Goal: Find specific page/section: Find specific page/section

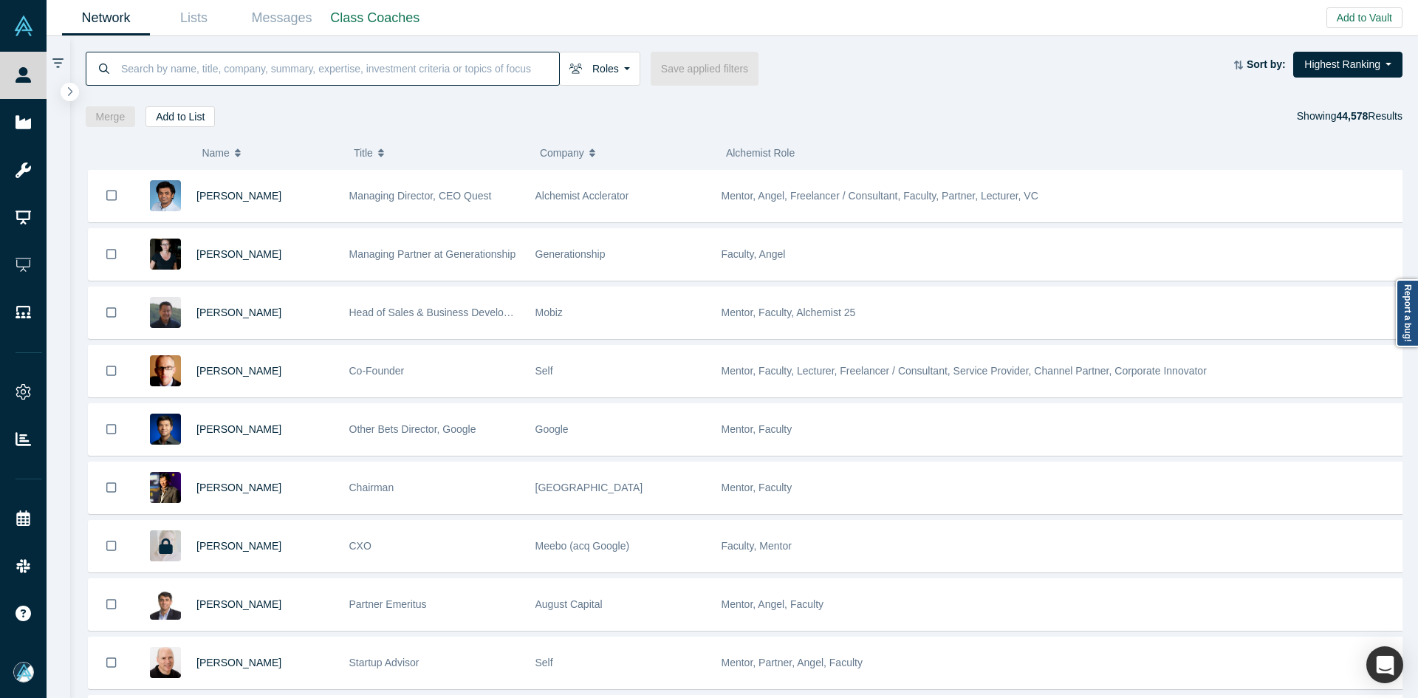
click at [329, 69] on input at bounding box center [339, 68] width 439 height 35
paste input "[PERSON_NAME]"
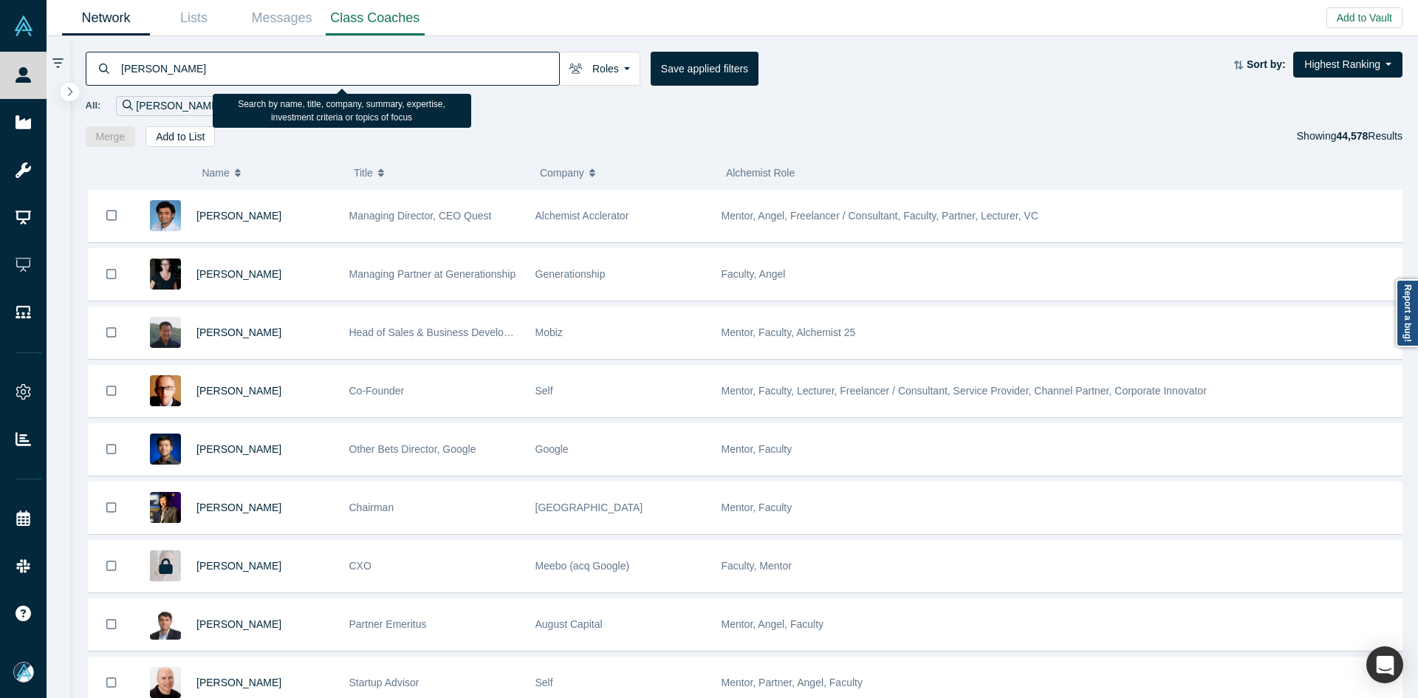
type input "[PERSON_NAME]"
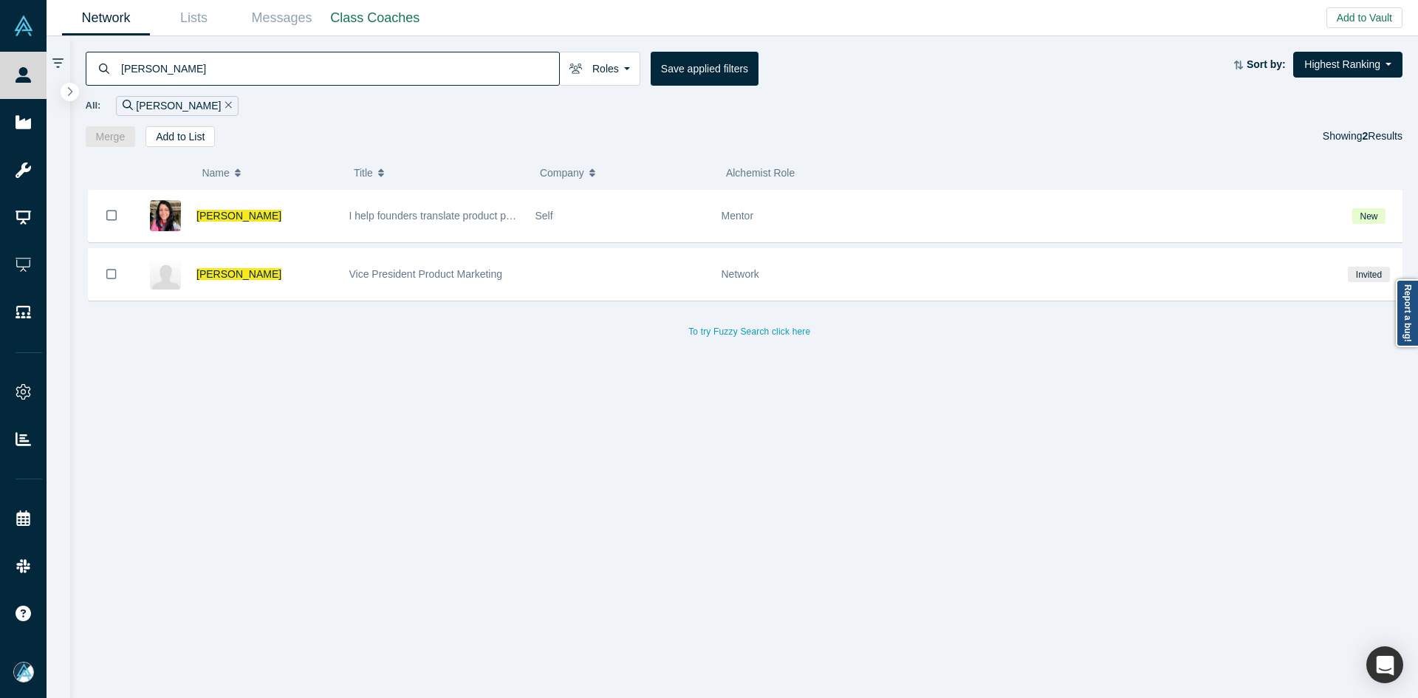
click at [224, 64] on input "[PERSON_NAME]" at bounding box center [339, 68] width 439 height 35
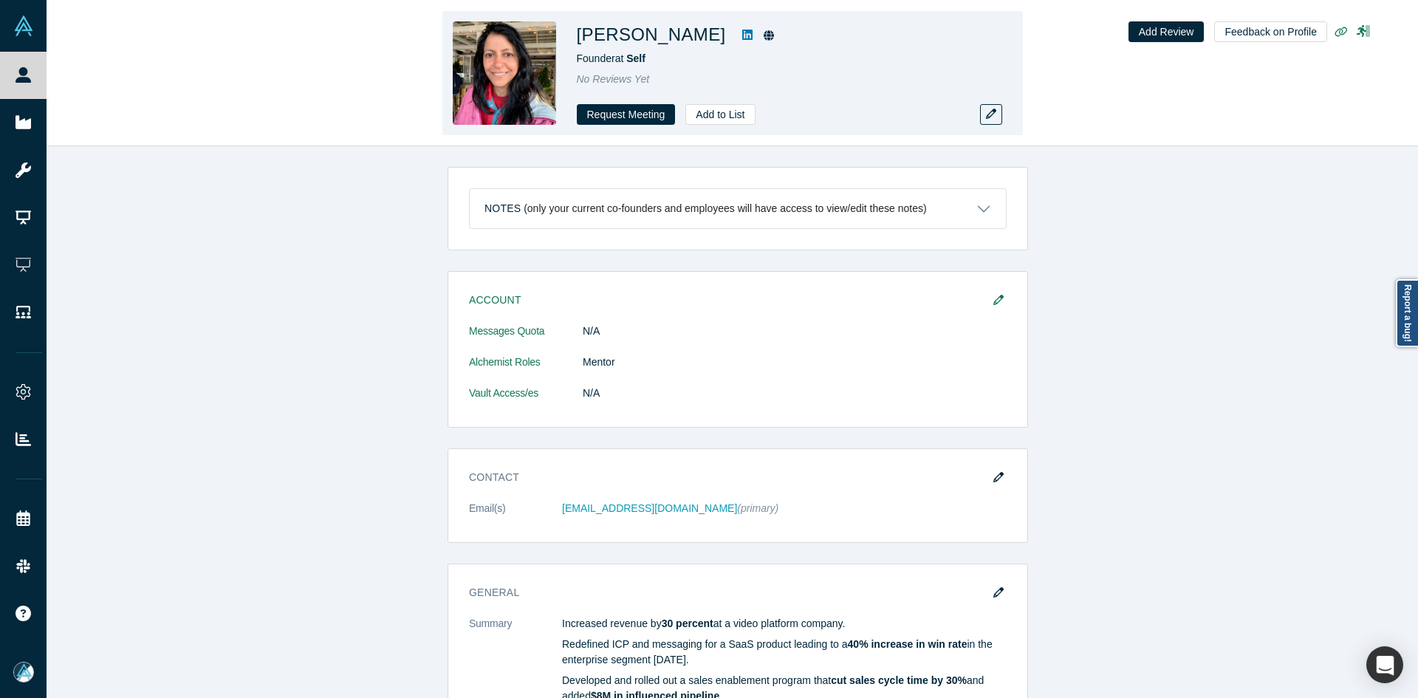
click at [742, 32] on icon at bounding box center [747, 35] width 10 height 10
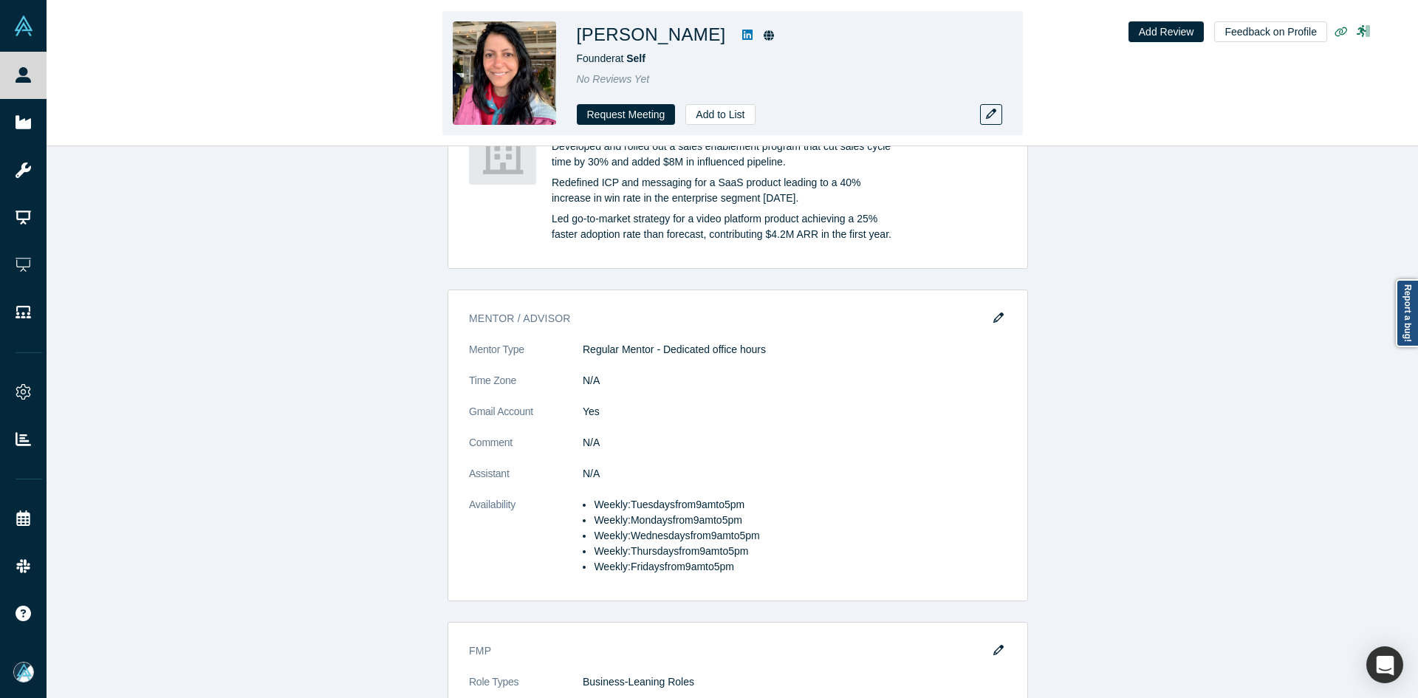
scroll to position [812, 0]
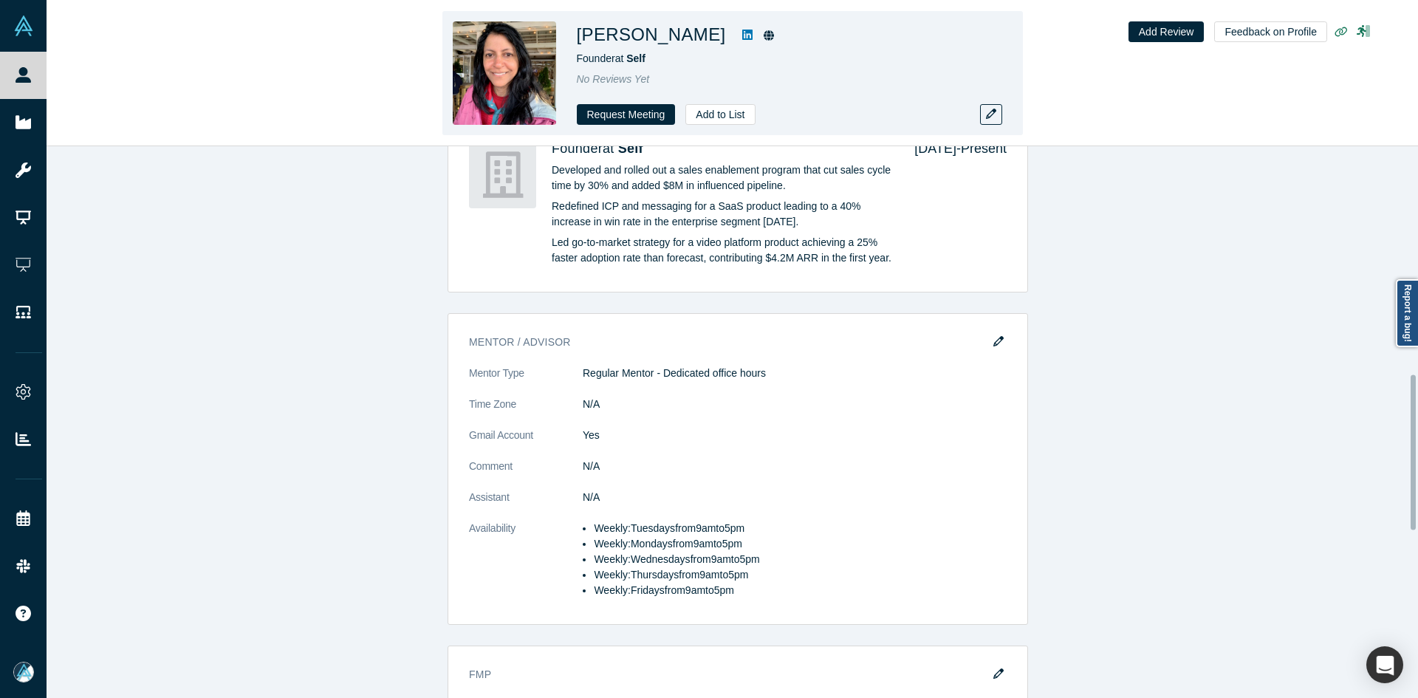
click at [736, 41] on link at bounding box center [747, 35] width 22 height 18
click at [742, 33] on icon at bounding box center [747, 35] width 10 height 10
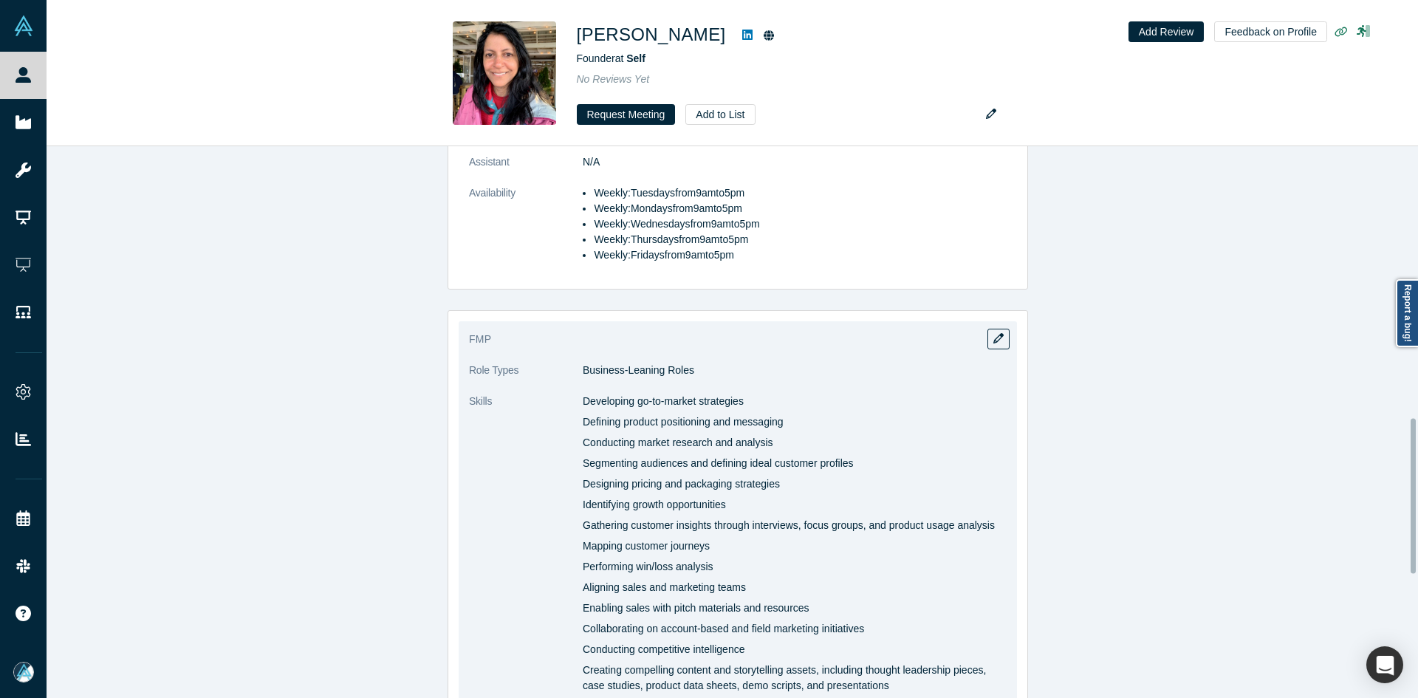
scroll to position [960, 0]
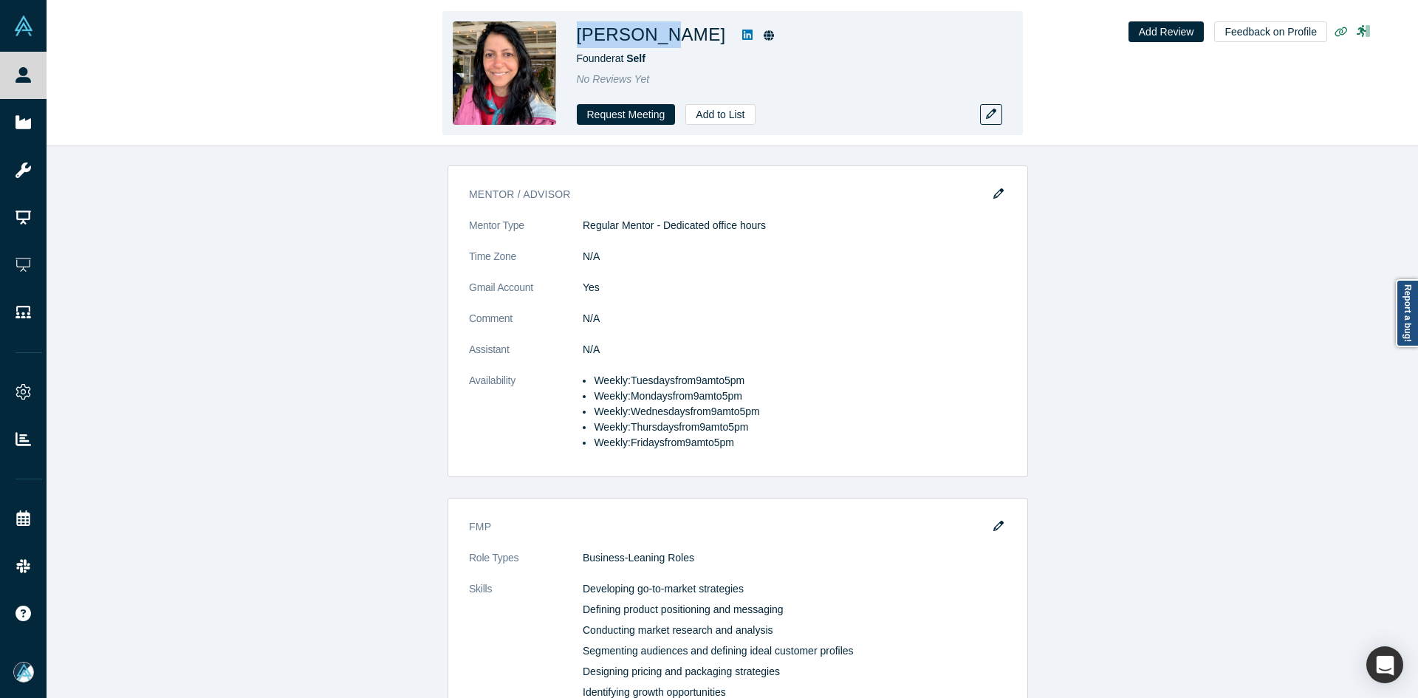
copy h1 "[PERSON_NAME]"
drag, startPoint x: 657, startPoint y: 37, endPoint x: 576, endPoint y: 35, distance: 81.2
click at [577, 35] on h1 "[PERSON_NAME]" at bounding box center [651, 34] width 149 height 27
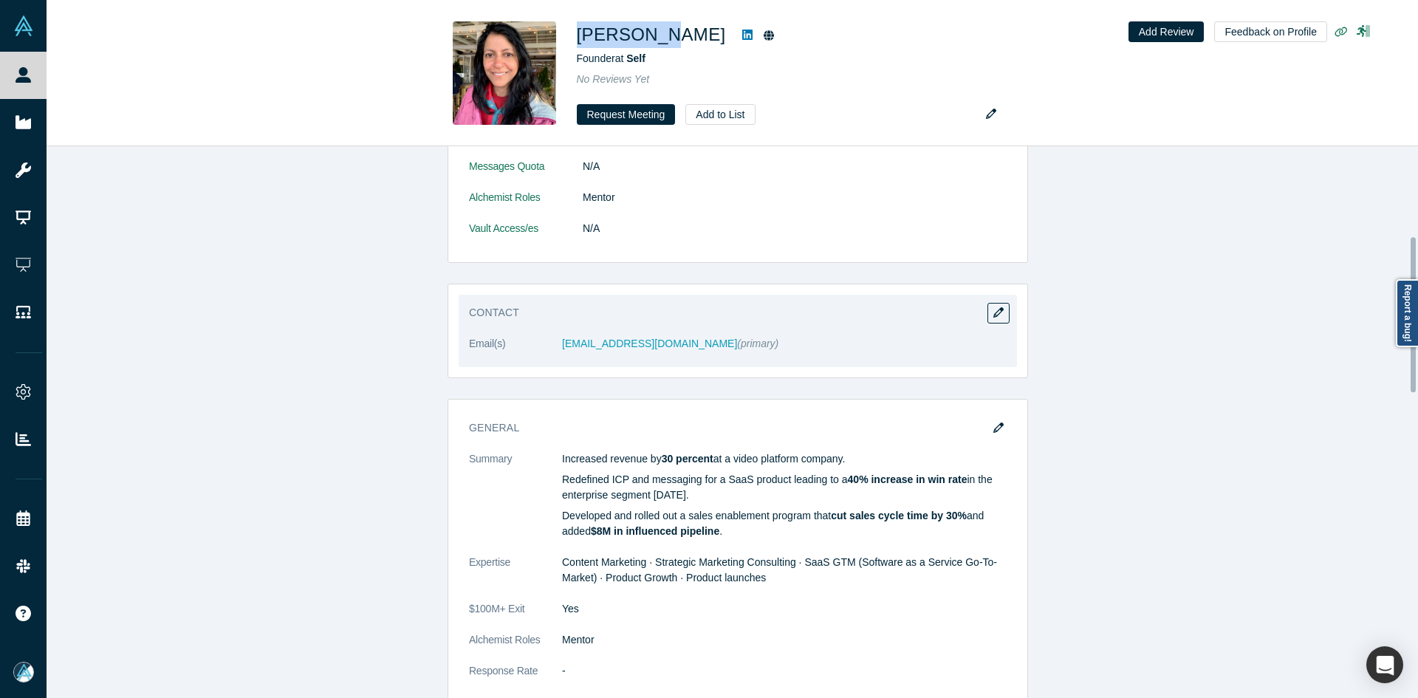
scroll to position [74, 0]
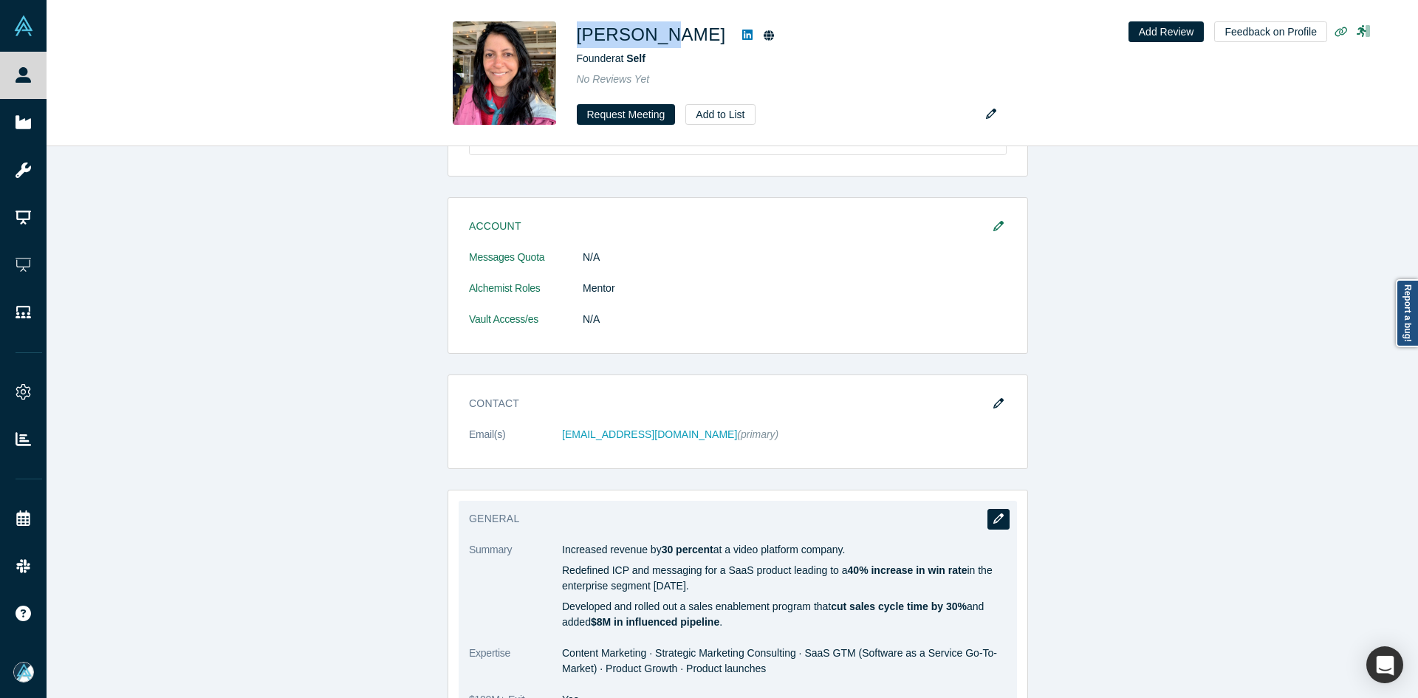
click at [993, 522] on icon "button" at bounding box center [998, 518] width 10 height 10
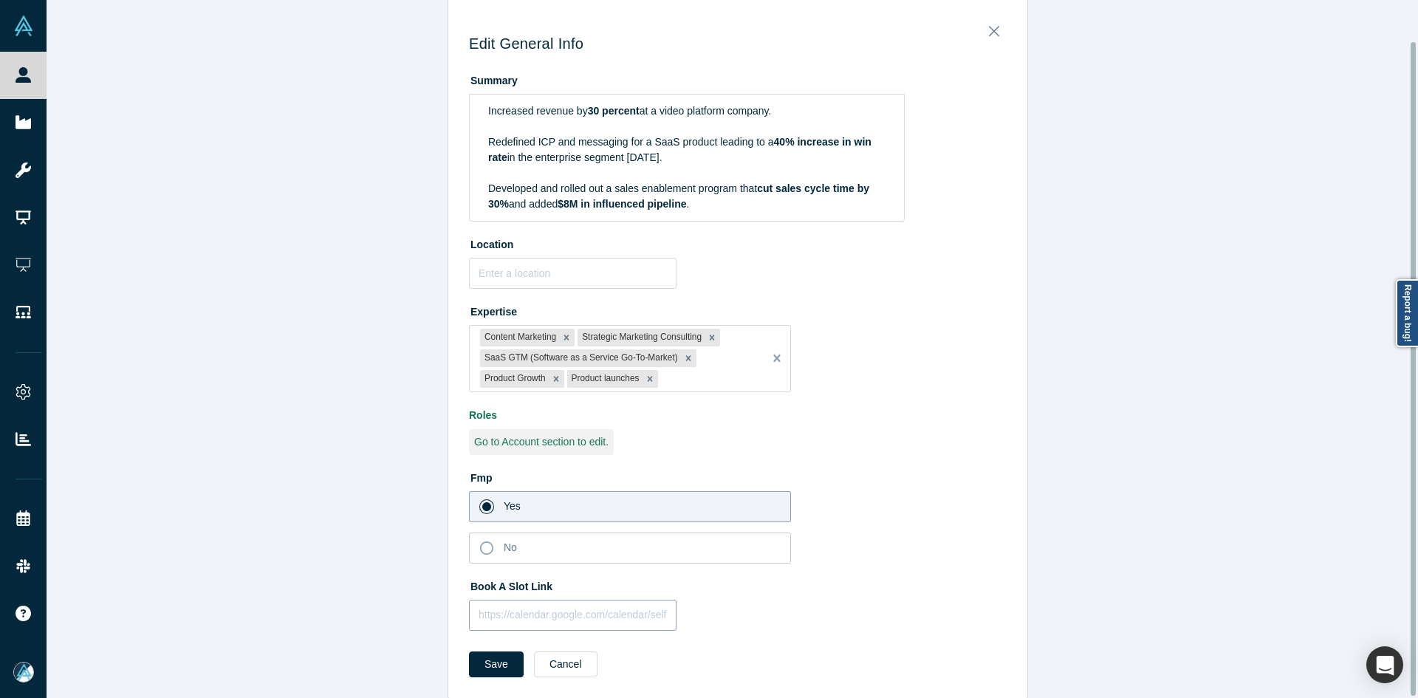
scroll to position [44, 0]
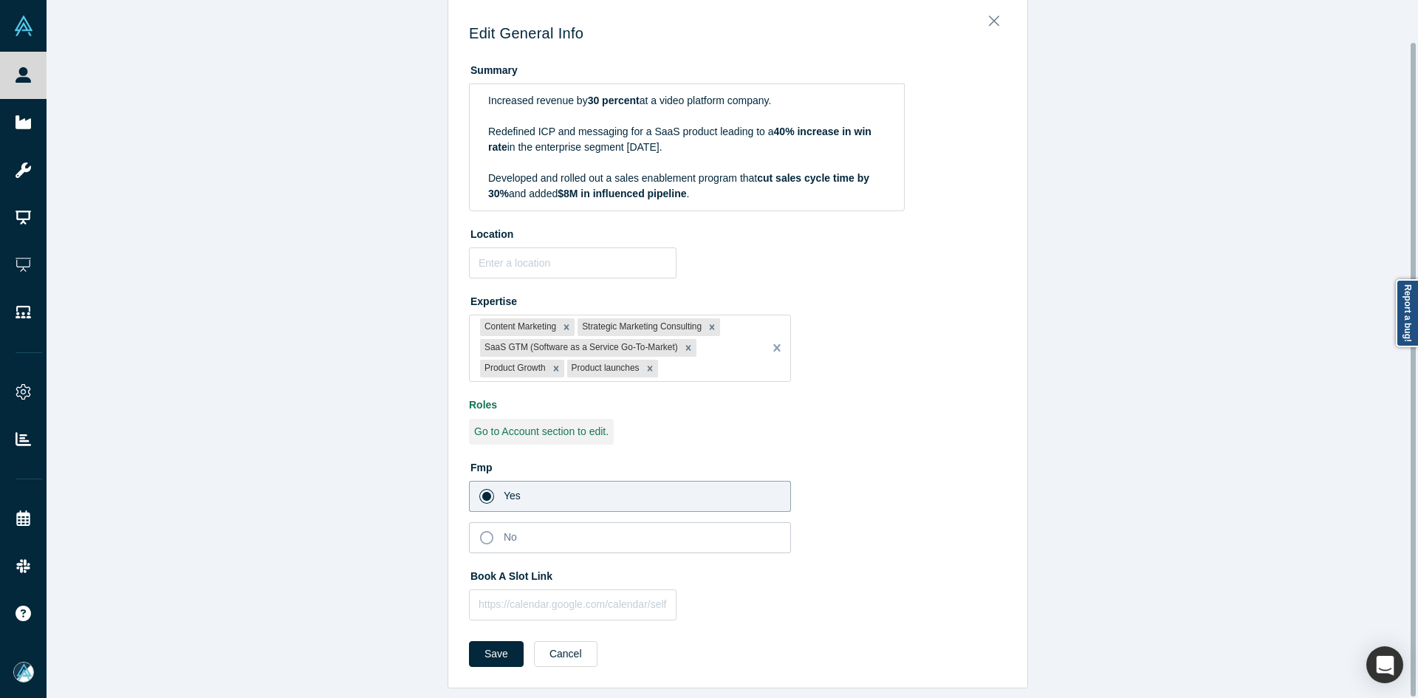
click at [532, 575] on div "Book A Slot Link" at bounding box center [738, 591] width 538 height 57
click at [515, 600] on input "text" at bounding box center [572, 604] width 207 height 31
paste input "https://calendar.app.google/foECCeuwTeFoa6VCA"
type input "https://calendar.app.google/foECCeuwTeFoa6VCA"
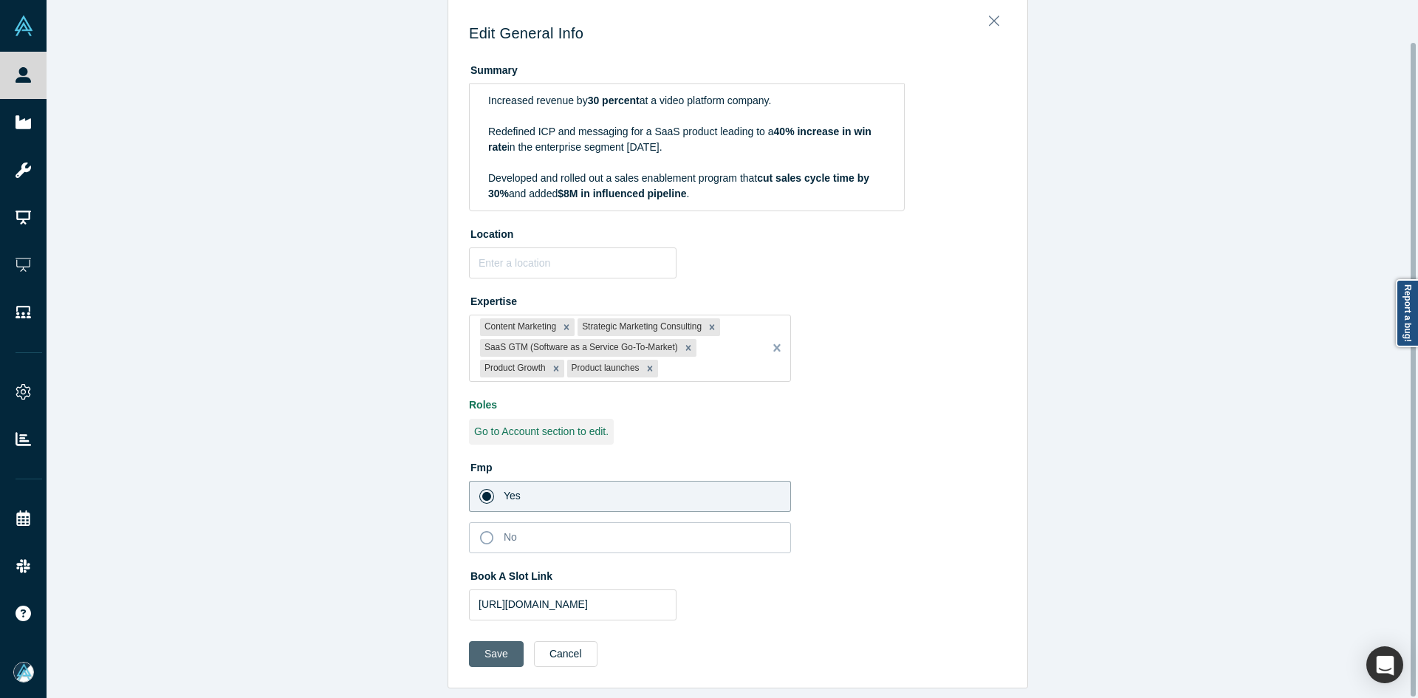
drag, startPoint x: 483, startPoint y: 644, endPoint x: 503, endPoint y: 609, distance: 40.0
click at [483, 642] on button "Save" at bounding box center [496, 654] width 55 height 26
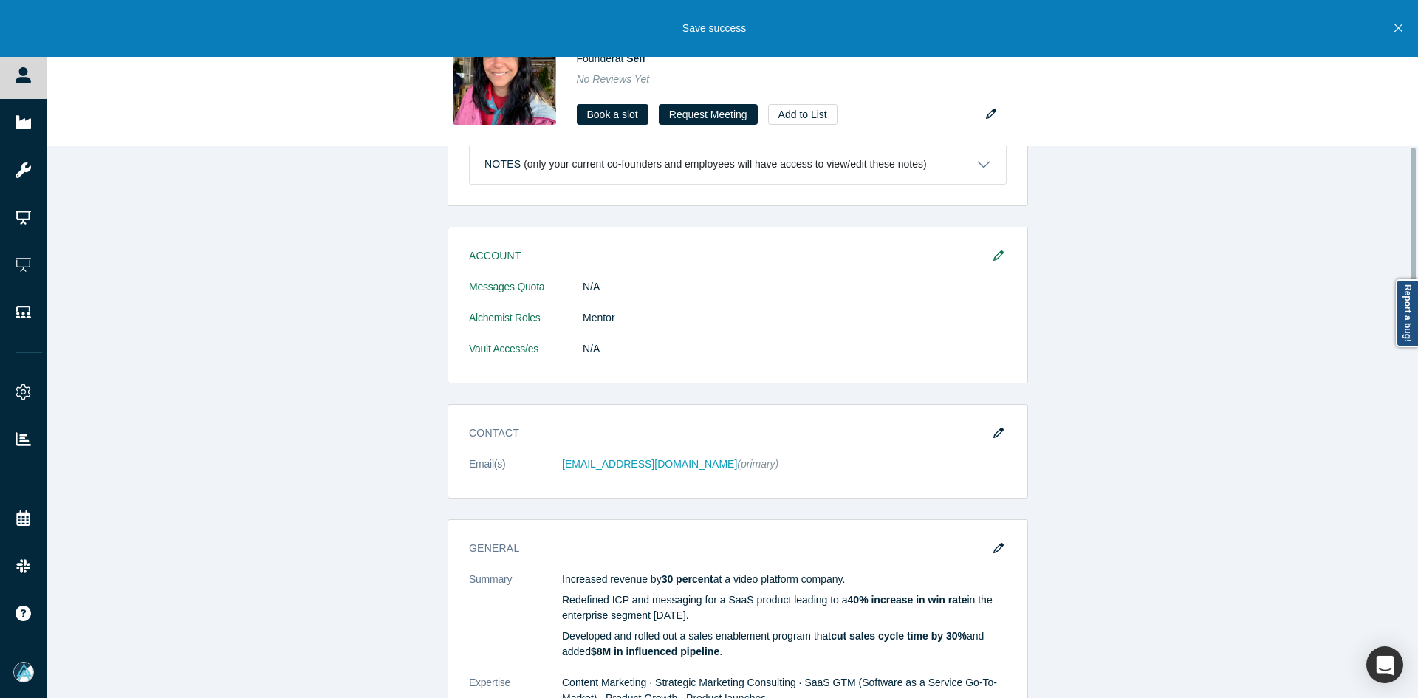
scroll to position [0, 0]
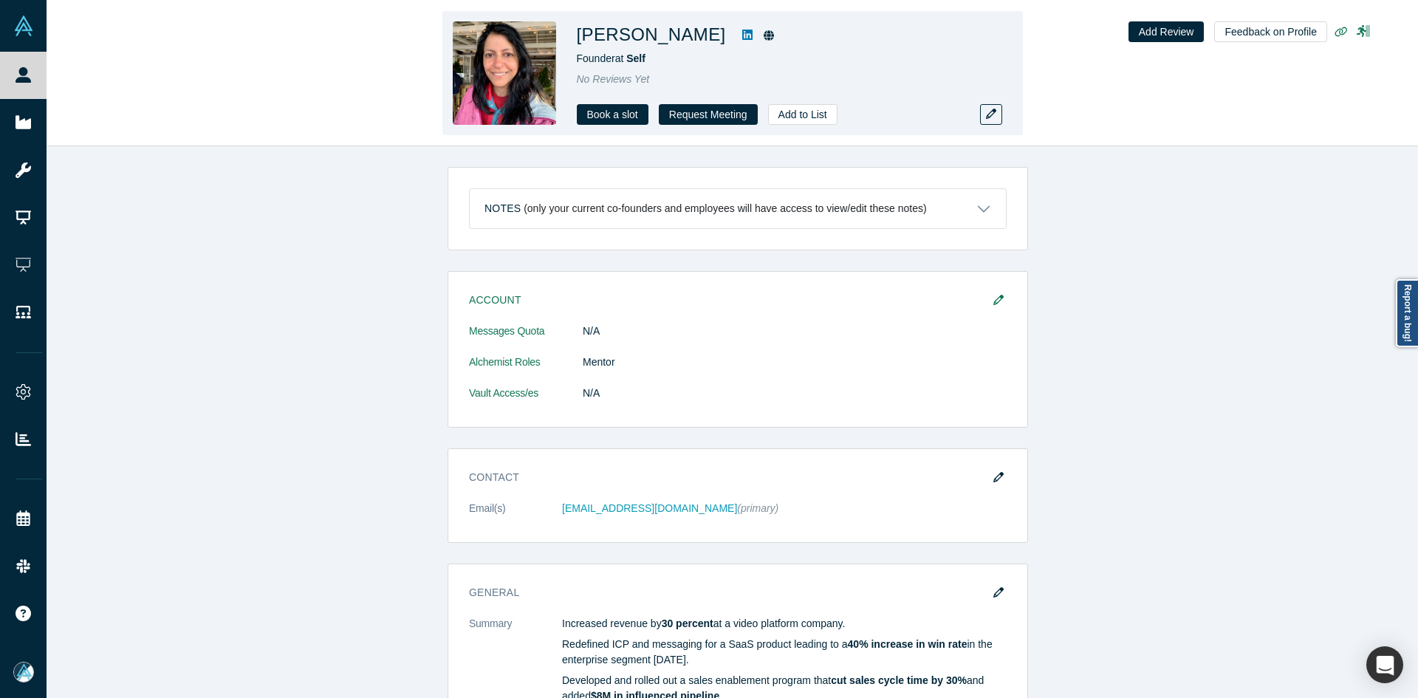
click at [742, 38] on icon at bounding box center [747, 35] width 10 height 12
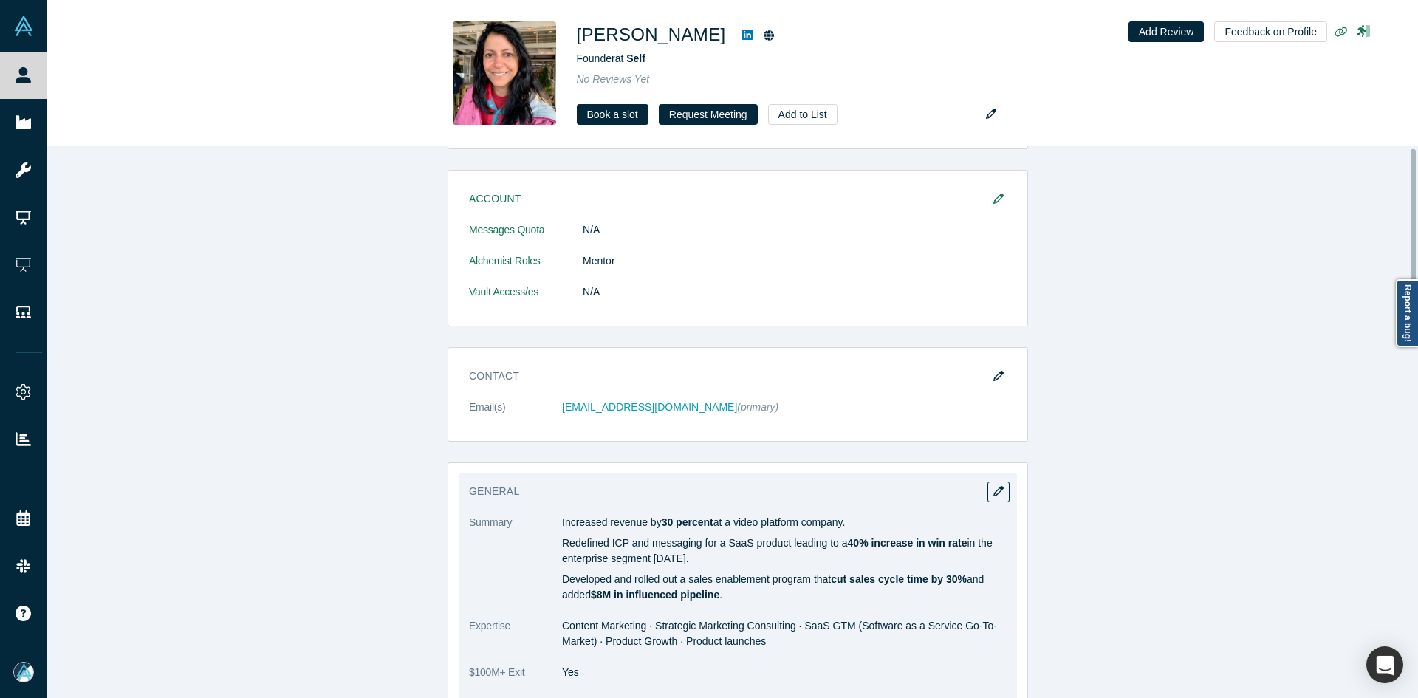
scroll to position [443, 0]
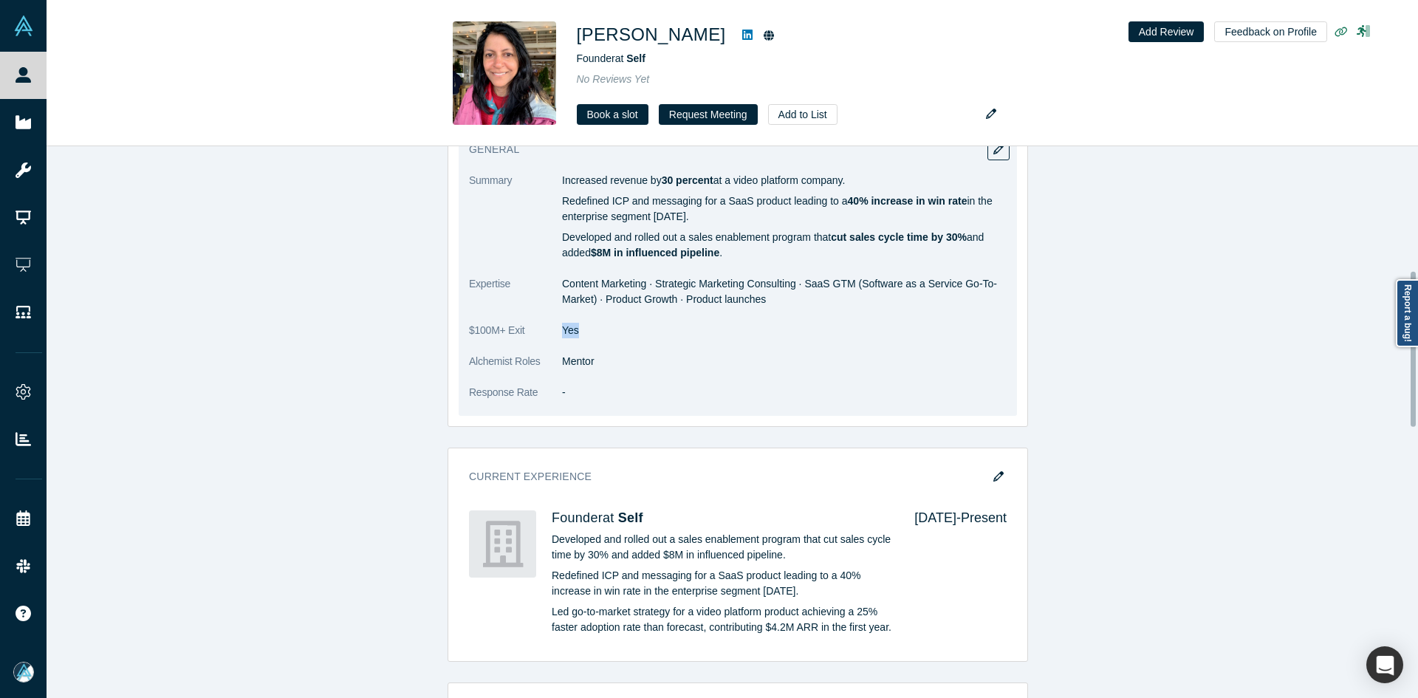
drag, startPoint x: 530, startPoint y: 335, endPoint x: 677, endPoint y: 329, distance: 147.1
click at [677, 329] on dl "Summary Increased revenue by 30 percent at a video platform company. Redefined …" at bounding box center [738, 294] width 538 height 243
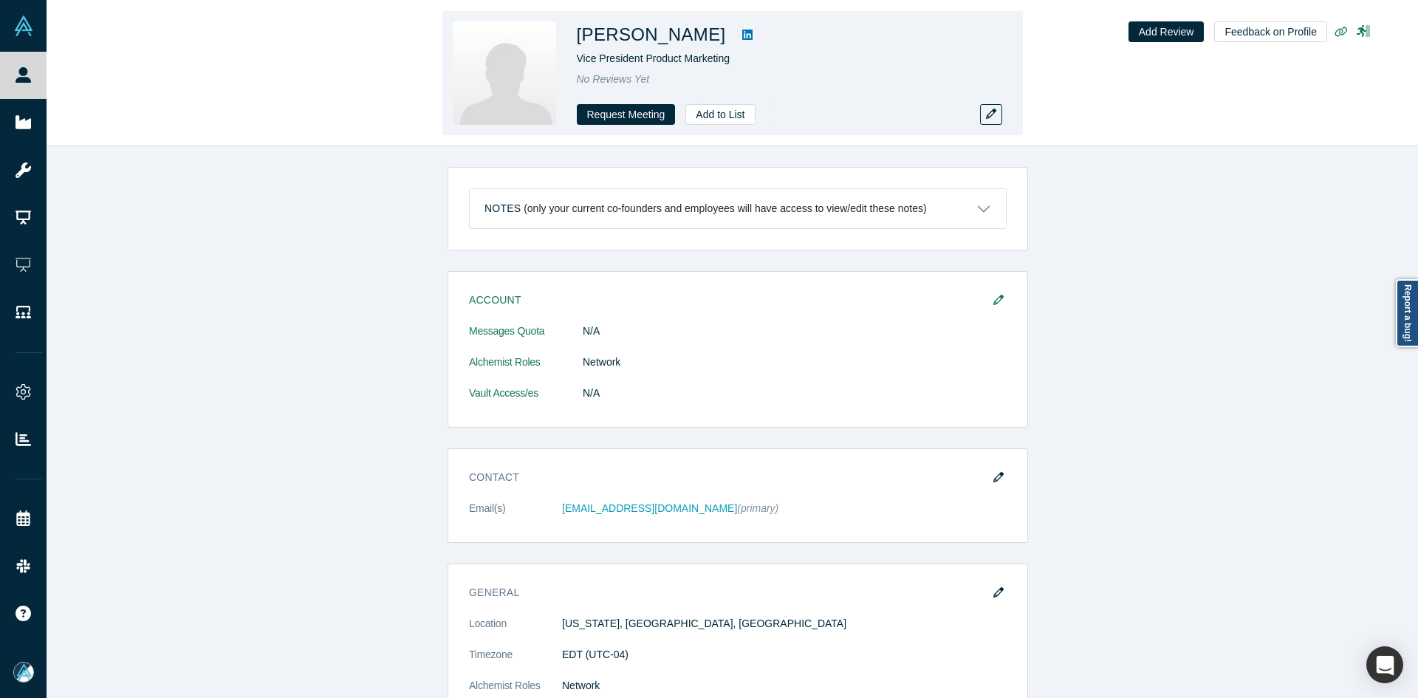
click at [742, 38] on icon at bounding box center [747, 35] width 10 height 10
